Goal: Information Seeking & Learning: Find specific fact

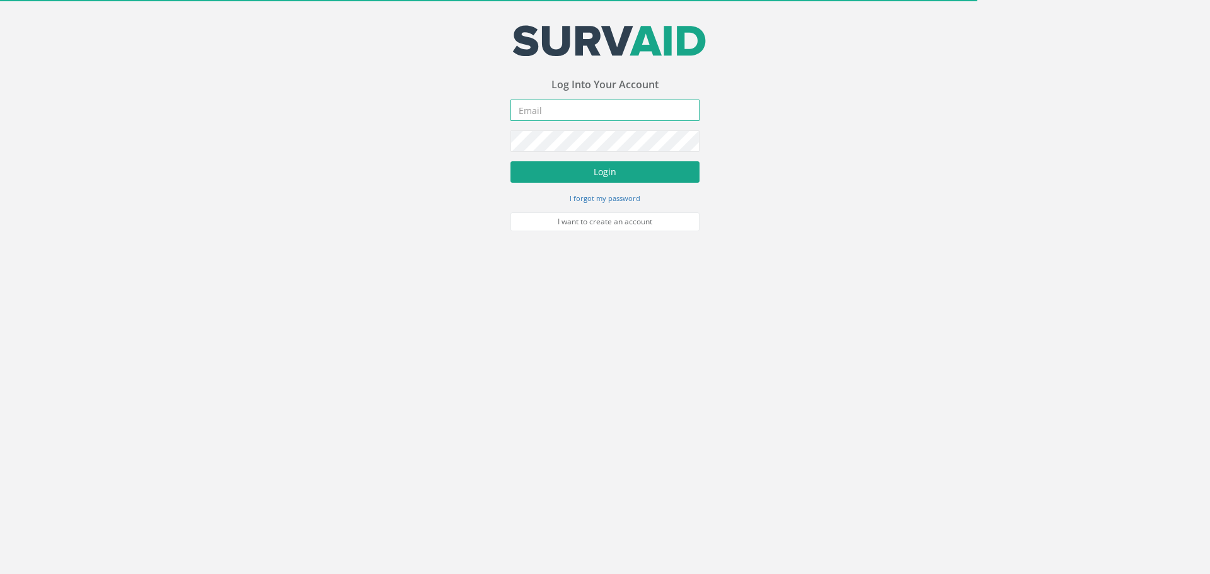
type input "[EMAIL_ADDRESS][DOMAIN_NAME]"
click at [569, 176] on button "Login" at bounding box center [604, 171] width 189 height 21
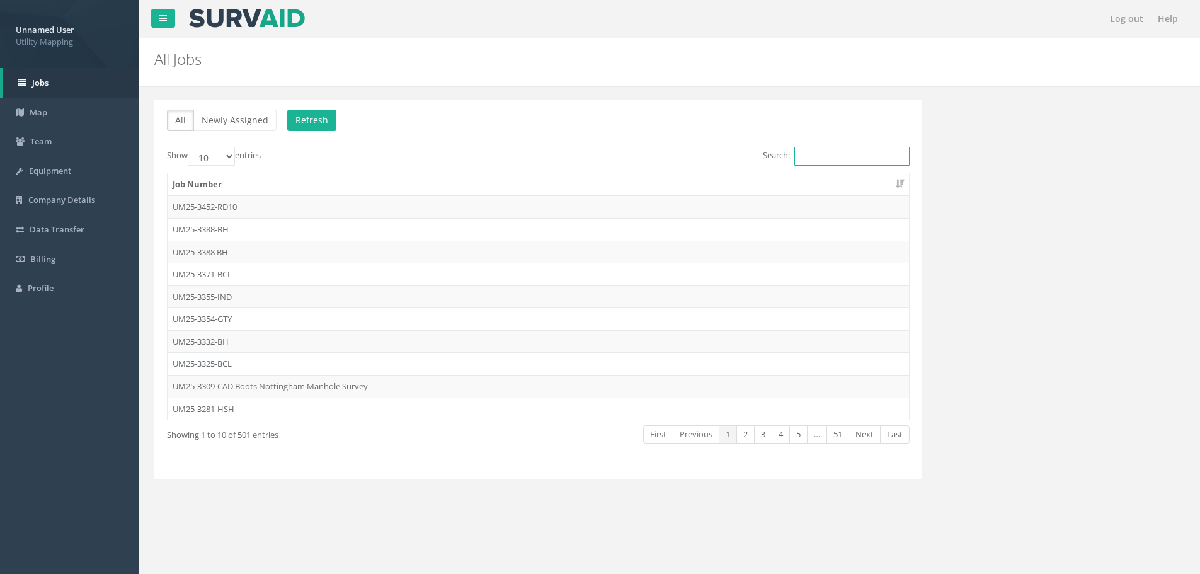
click at [870, 164] on input "Search:" at bounding box center [852, 156] width 115 height 19
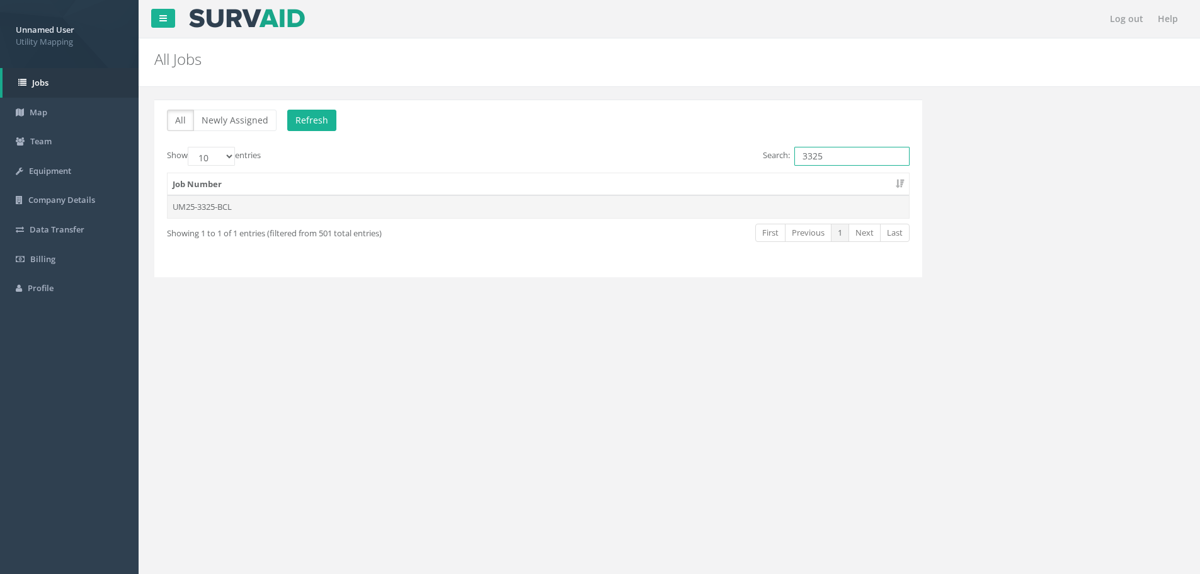
type input "3325"
click at [212, 208] on td "UM25-3325-BCL" at bounding box center [539, 206] width 742 height 23
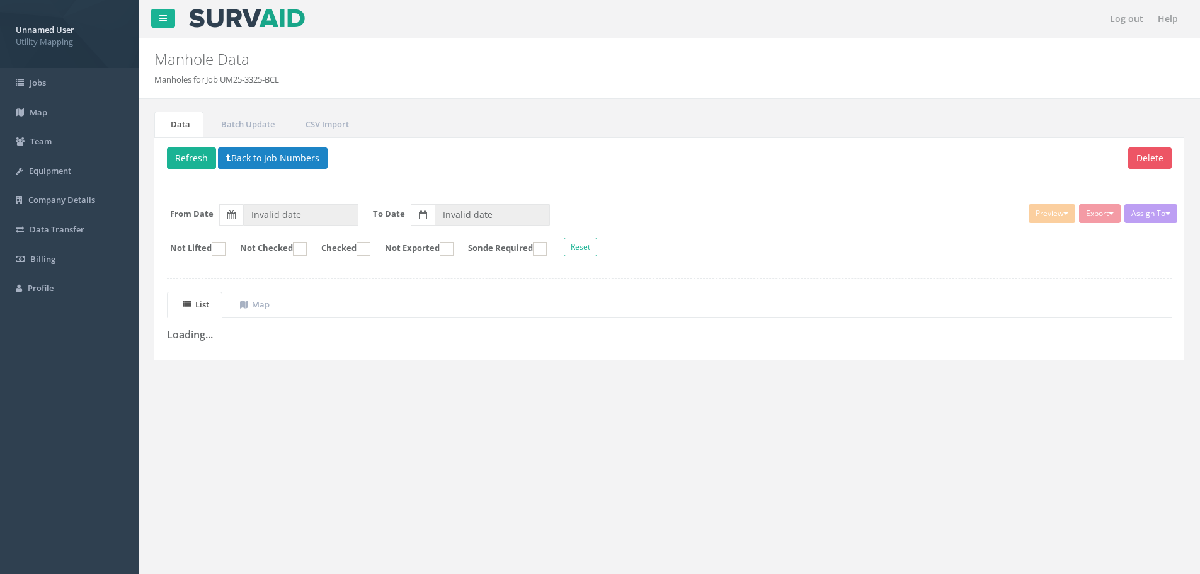
type input "[DATE]"
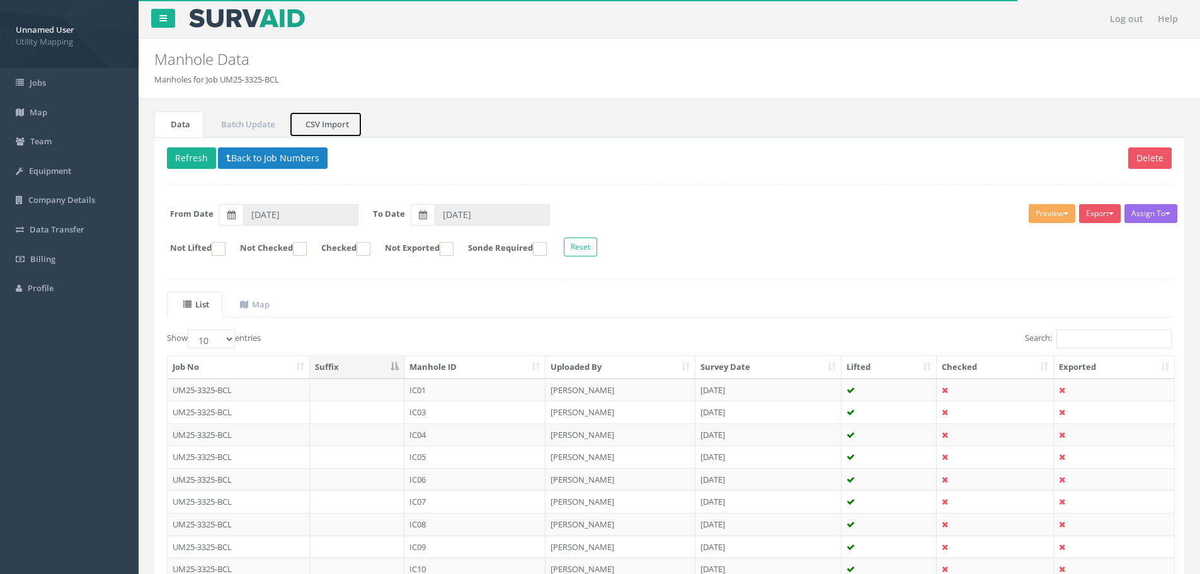
click at [324, 124] on link "CSV Import" at bounding box center [325, 125] width 73 height 26
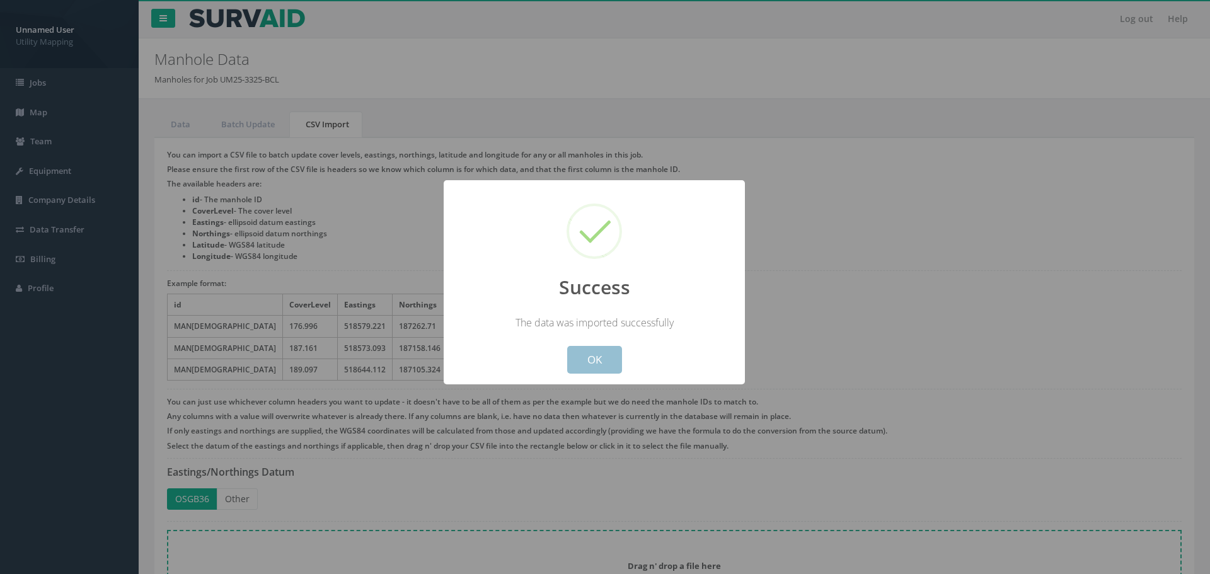
click at [587, 363] on button "OK" at bounding box center [594, 360] width 55 height 28
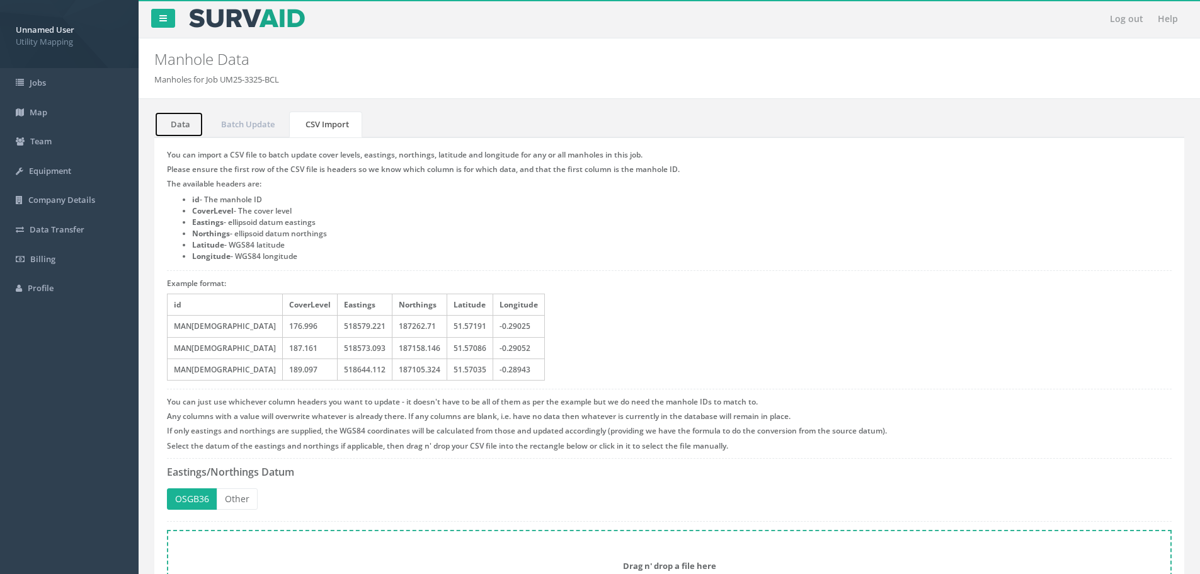
click at [182, 119] on link "Data" at bounding box center [178, 125] width 49 height 26
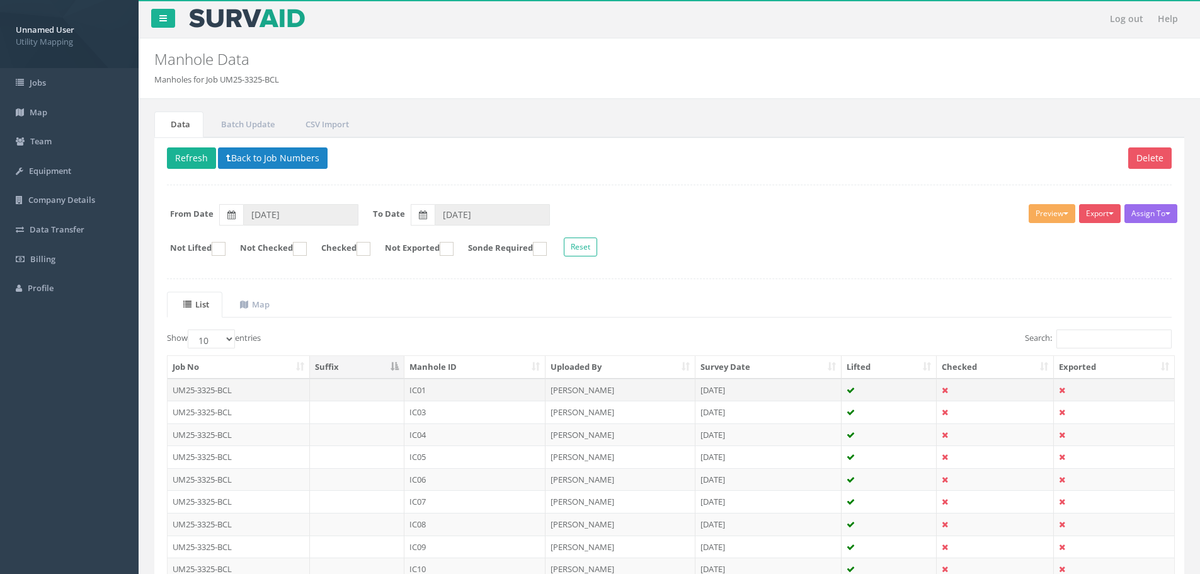
click at [204, 387] on td "UM25-3325-BCL" at bounding box center [239, 390] width 142 height 23
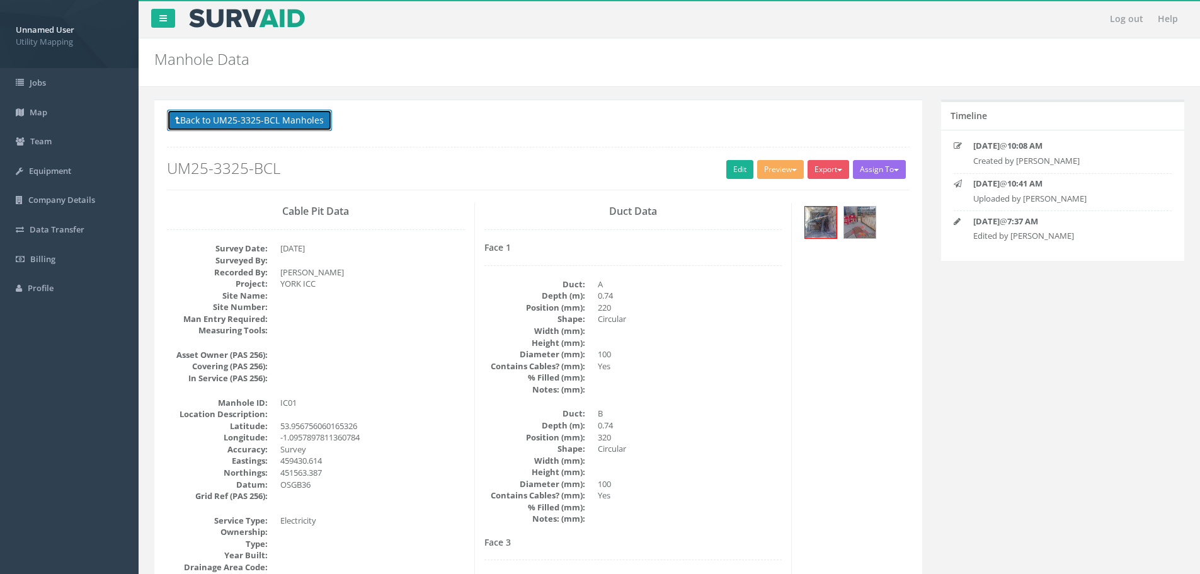
click at [253, 113] on button "Back to UM25-3325-BCL Manholes" at bounding box center [249, 120] width 165 height 21
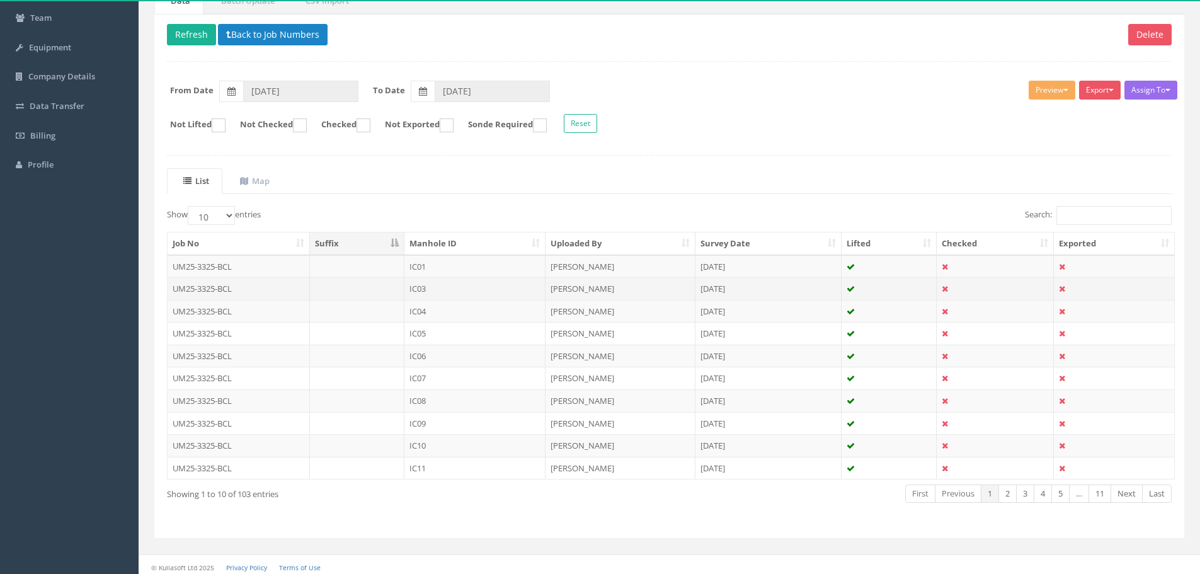
scroll to position [129, 0]
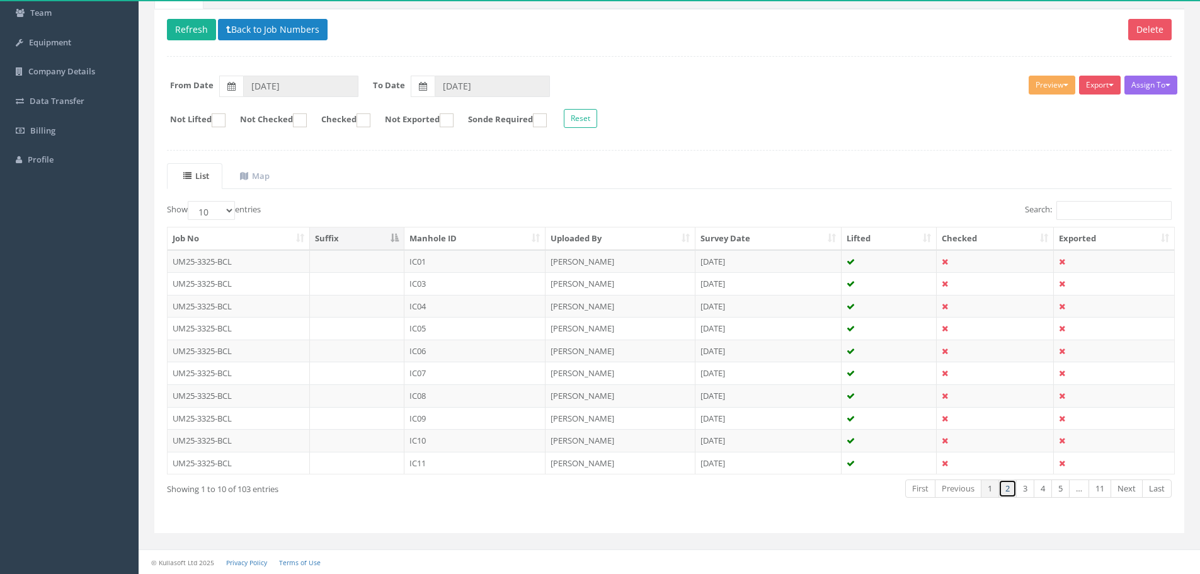
click at [1008, 489] on link "2" at bounding box center [1008, 489] width 18 height 18
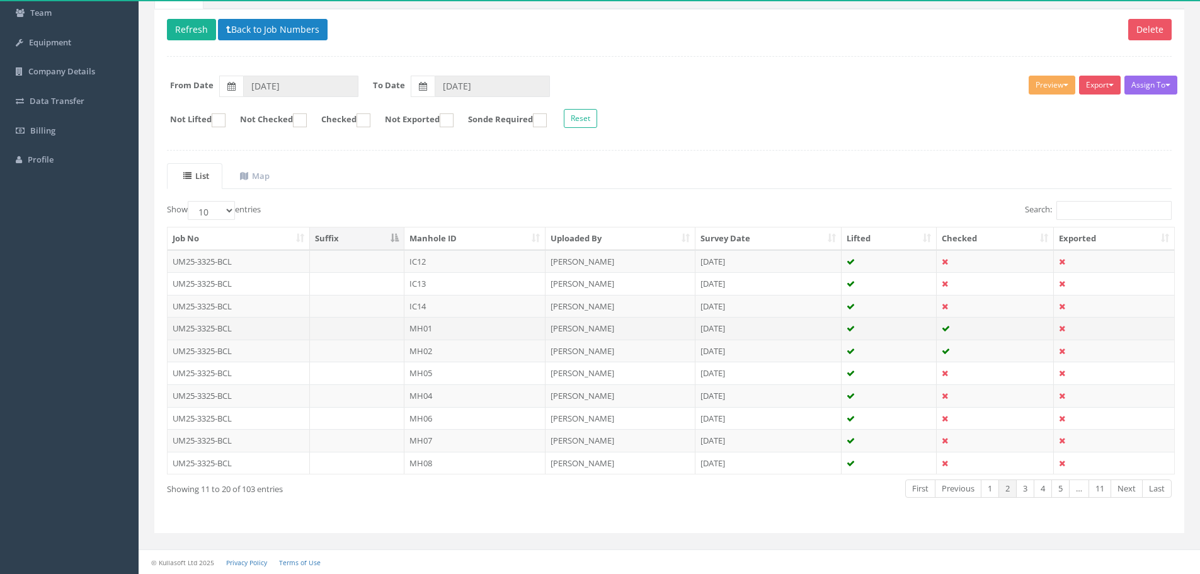
click at [233, 333] on td "UM25-3325-BCL" at bounding box center [239, 328] width 142 height 23
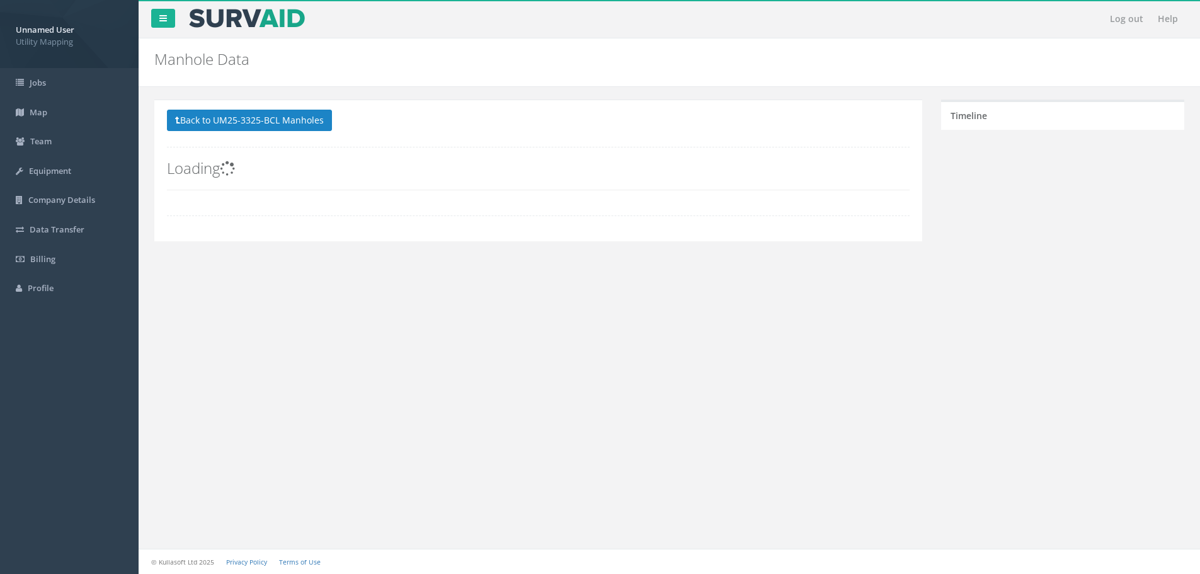
scroll to position [0, 0]
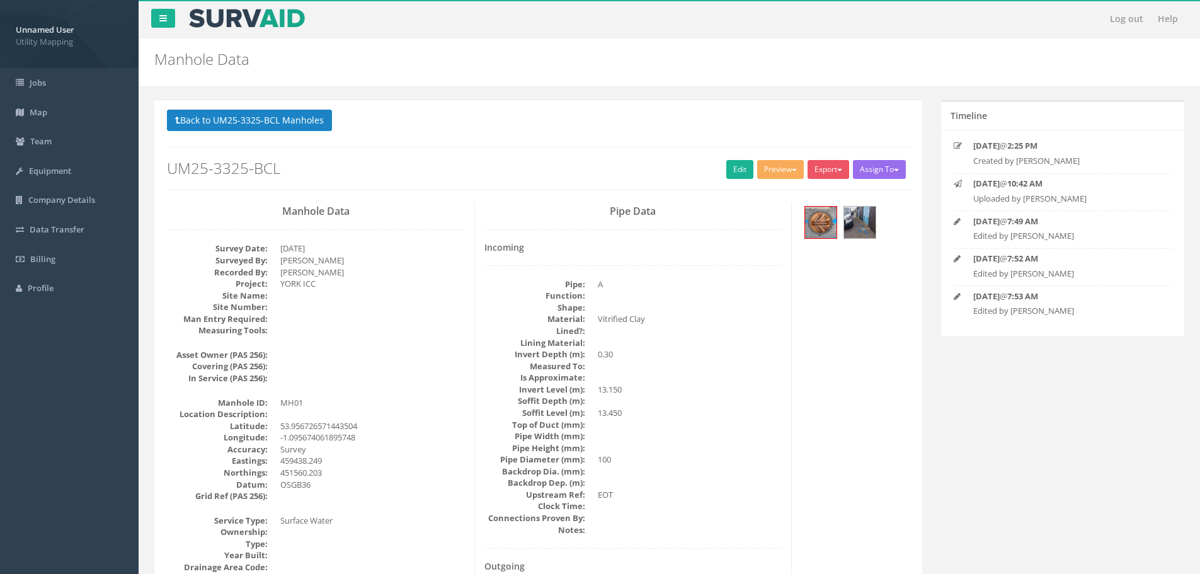
click at [594, 392] on dl "Pipe: A Function: Shape: Material: Vitrified Clay Lined?: Lining Material: Inve…" at bounding box center [634, 407] width 298 height 257
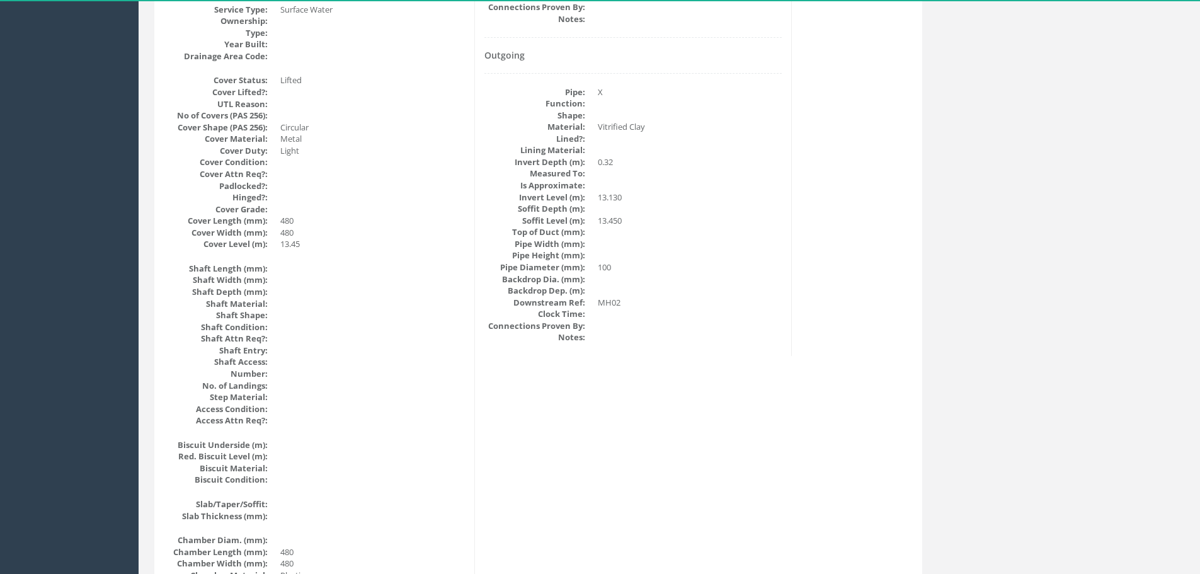
scroll to position [252, 0]
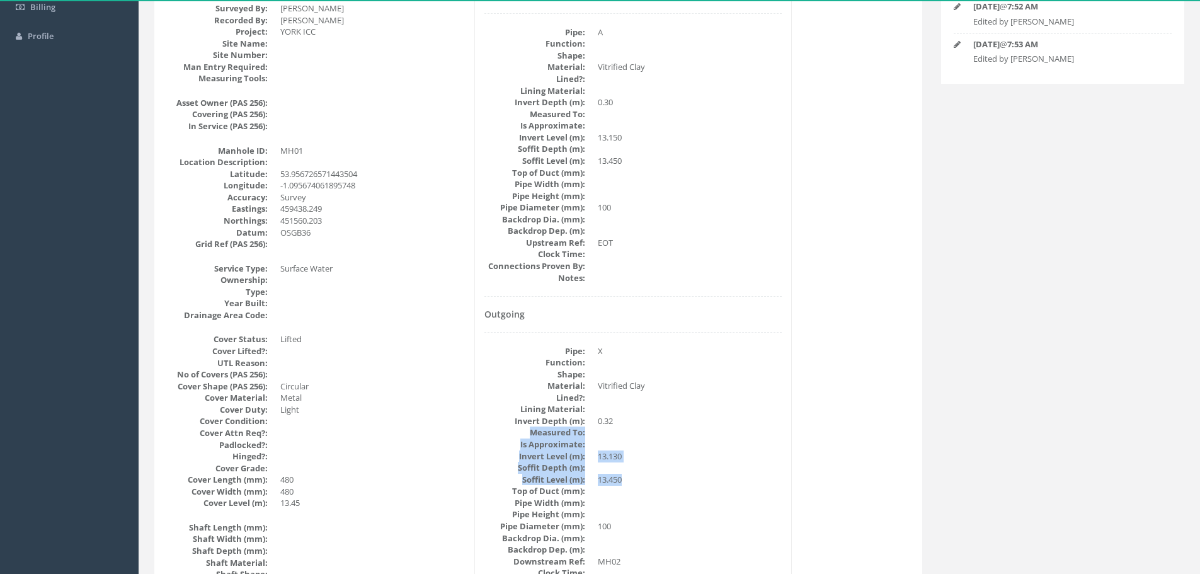
drag, startPoint x: 649, startPoint y: 484, endPoint x: 531, endPoint y: 430, distance: 129.7
click at [531, 430] on dl "Pipe: X Function: Shape: Material: Vitrified Clay Lined?: Lining Material: Inve…" at bounding box center [634, 473] width 298 height 257
click at [559, 432] on dt "Measured To:" at bounding box center [535, 433] width 101 height 12
